Goal: Information Seeking & Learning: Learn about a topic

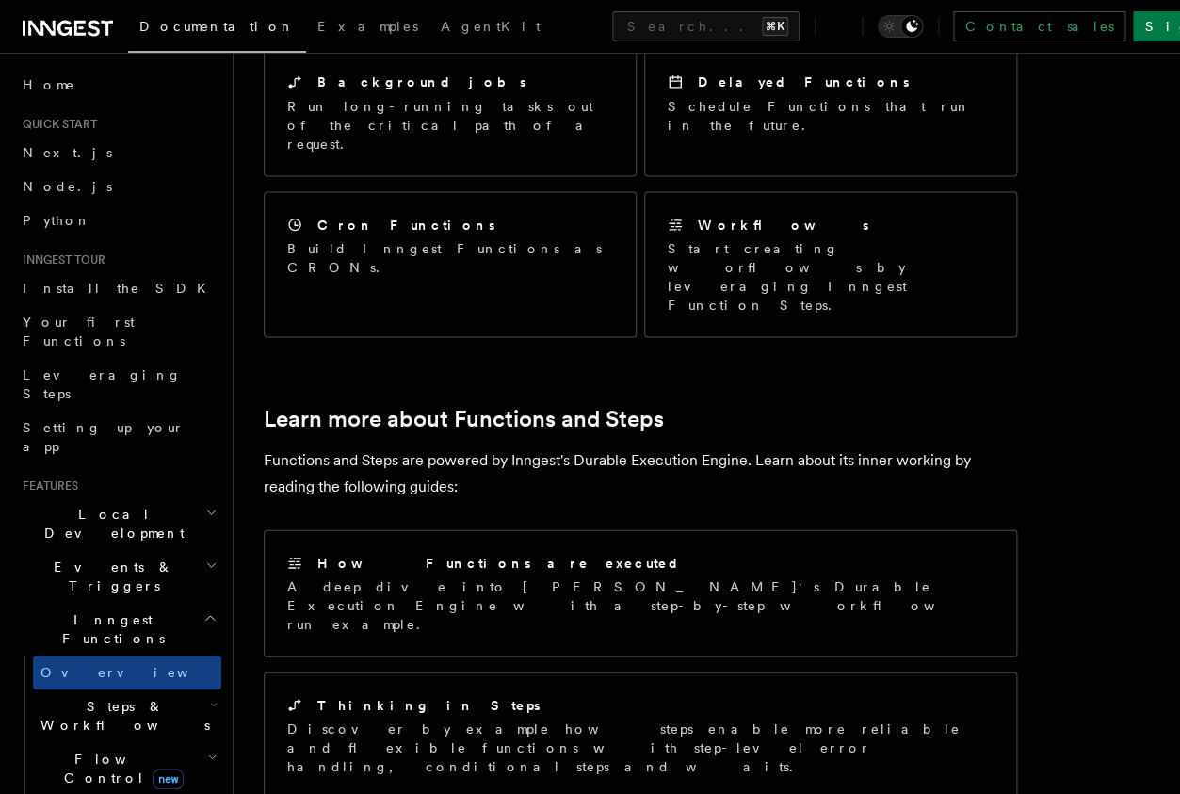
scroll to position [1072, 0]
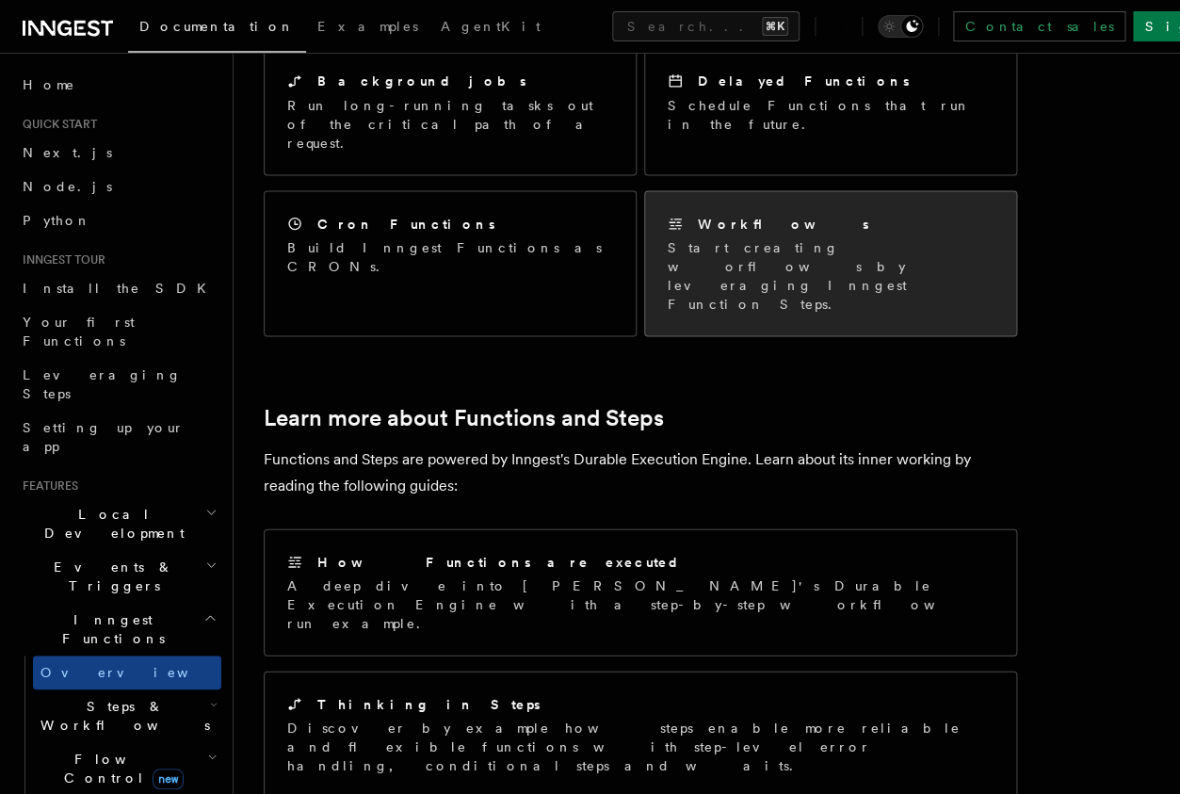
click at [807, 193] on div "Workflows Start creating worflows by leveraging Inngest Function Steps." at bounding box center [830, 263] width 371 height 144
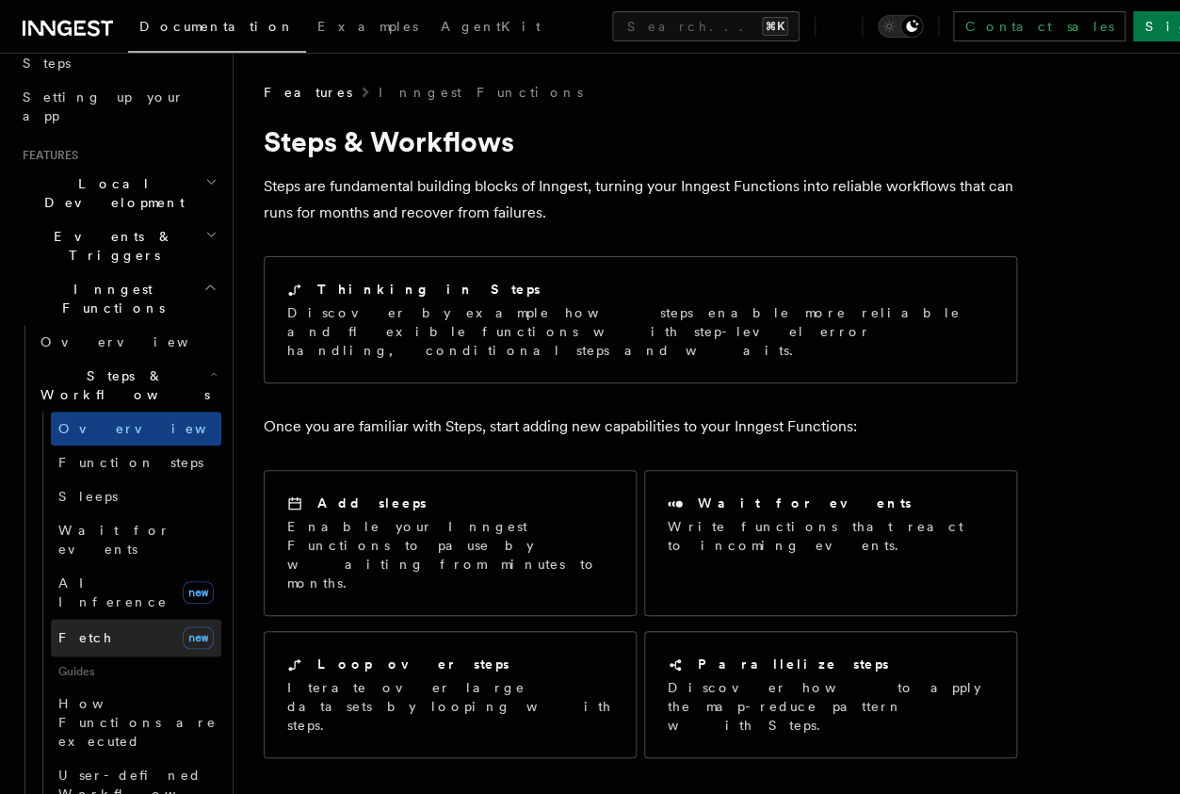
scroll to position [332, 0]
click at [122, 618] on link "Fetch new" at bounding box center [136, 637] width 171 height 38
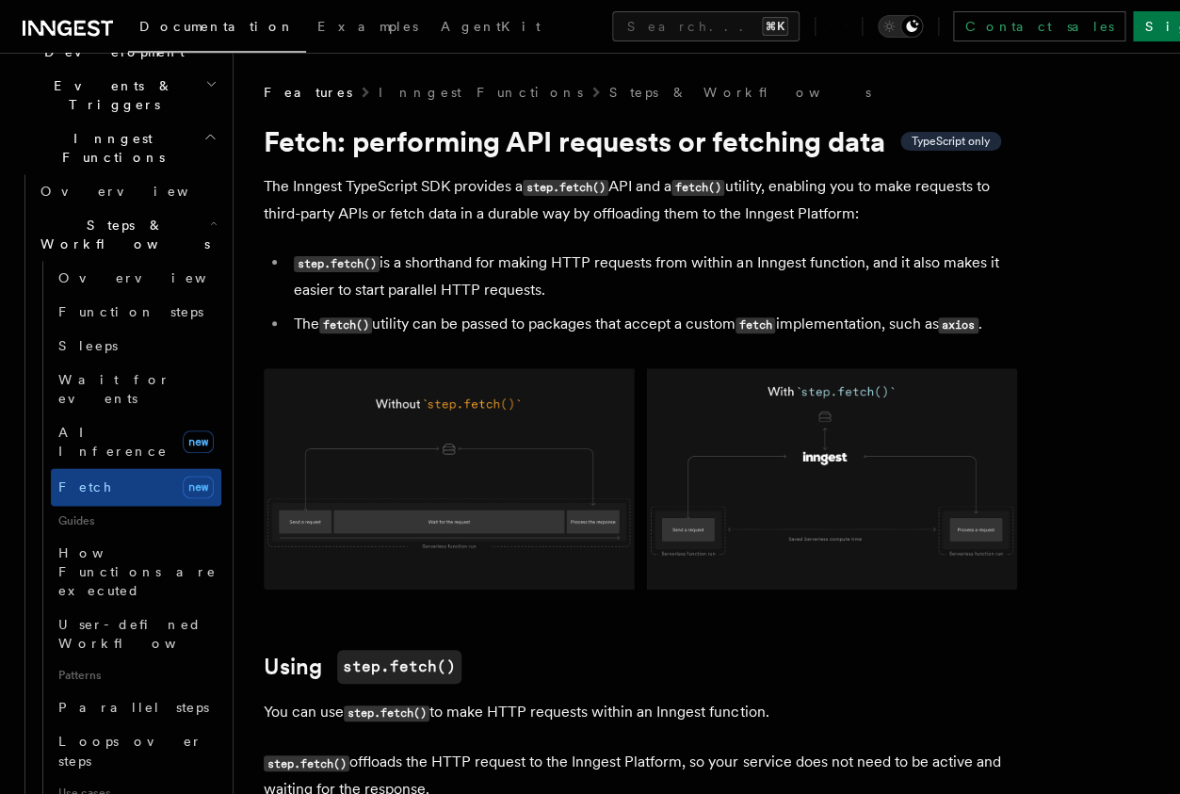
scroll to position [498, 0]
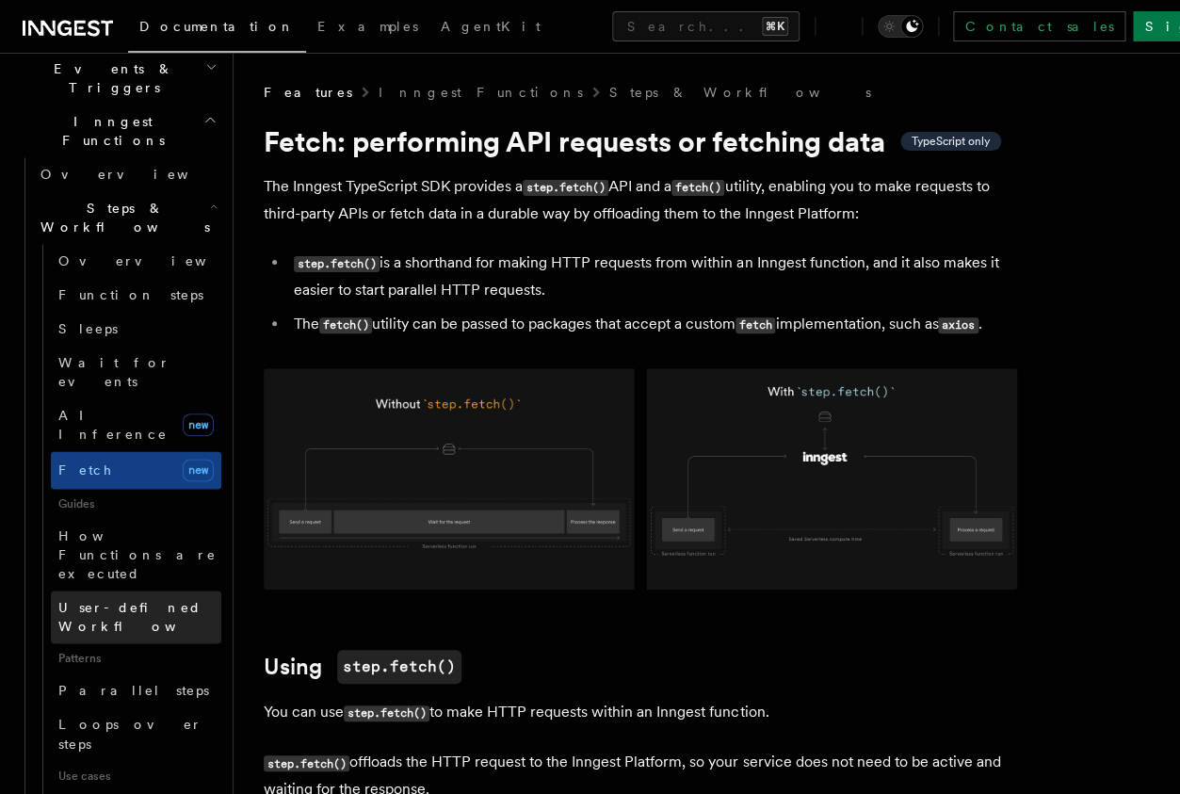
click at [134, 600] on span "User-defined Workflows" at bounding box center [143, 617] width 170 height 34
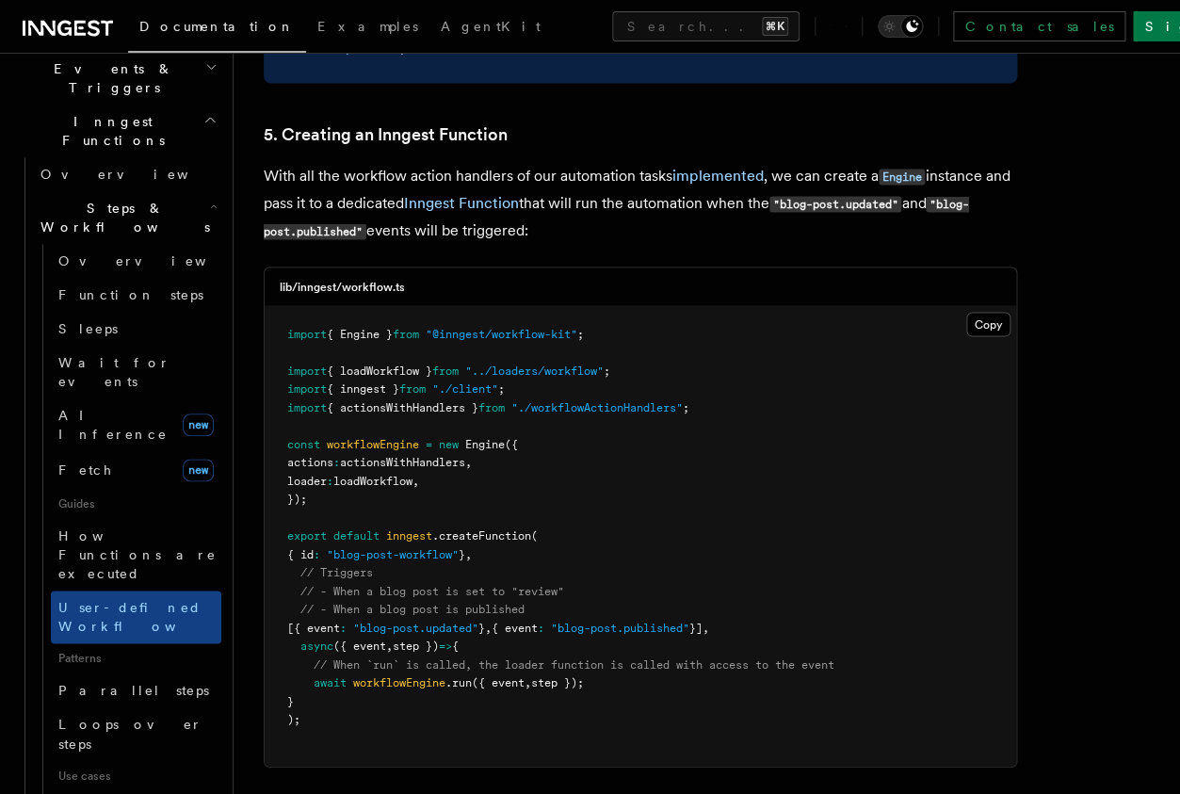
scroll to position [8216, 0]
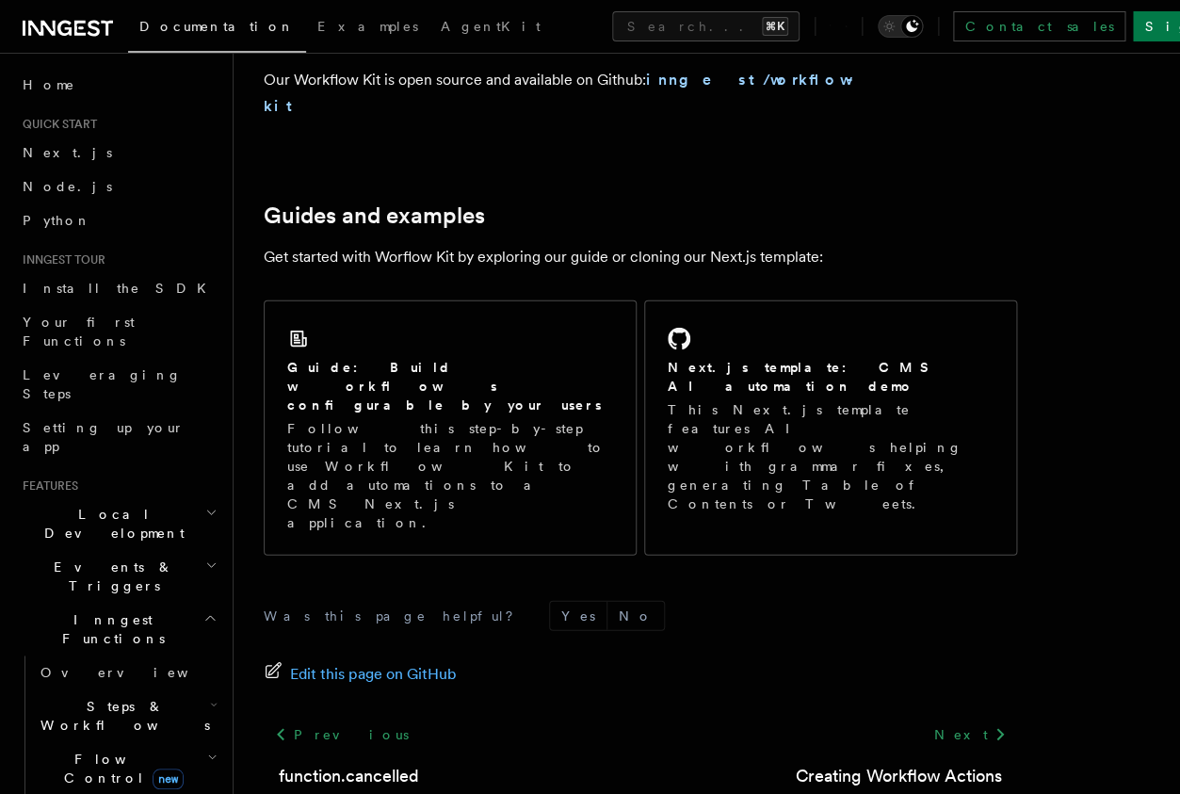
click at [58, 14] on link at bounding box center [68, 26] width 90 height 26
